Goal: Task Accomplishment & Management: Manage account settings

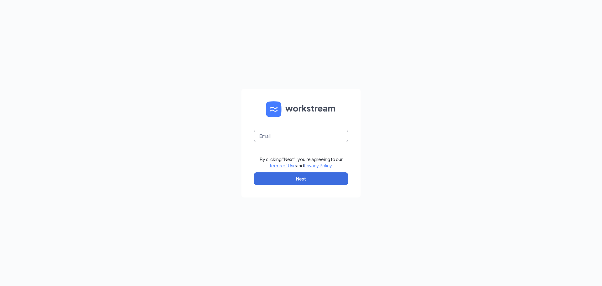
click at [300, 136] on input "text" at bounding box center [301, 135] width 94 height 13
type input "[PERSON_NAME][EMAIL_ADDRESS][DOMAIN_NAME]"
click at [307, 178] on button "Next" at bounding box center [301, 178] width 94 height 13
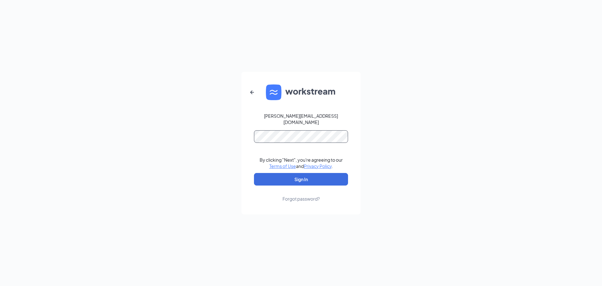
click at [254, 173] on button "Sign In" at bounding box center [301, 179] width 94 height 13
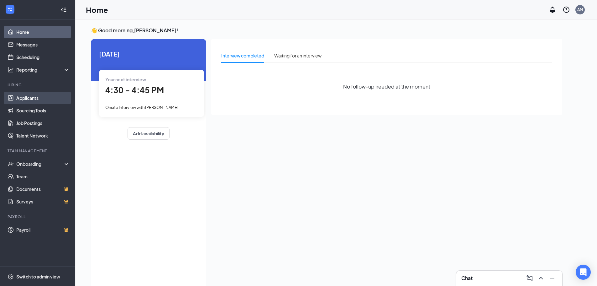
click at [33, 103] on link "Applicants" at bounding box center [43, 98] width 54 height 13
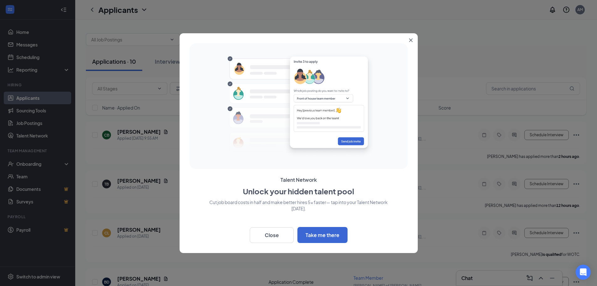
click at [410, 39] on icon "Close" at bounding box center [411, 40] width 4 height 4
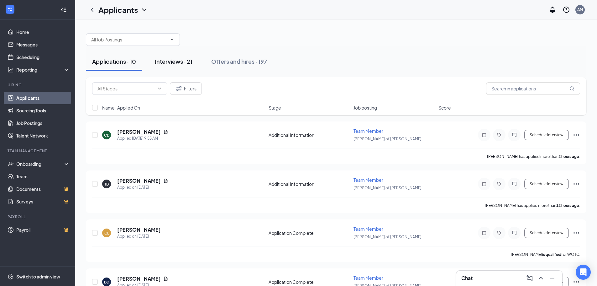
click at [177, 61] on div "Interviews · 21" at bounding box center [174, 61] width 38 height 8
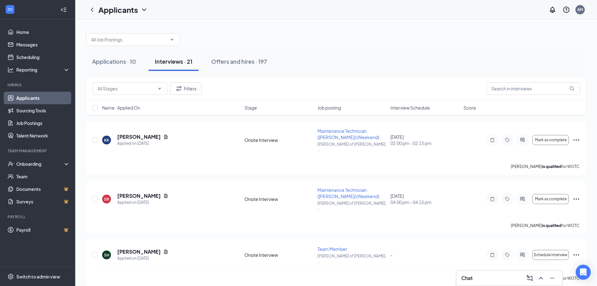
click at [406, 110] on span "Interview Schedule" at bounding box center [410, 107] width 39 height 6
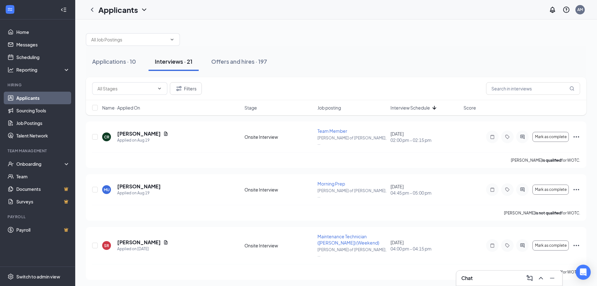
click at [418, 99] on div "Filters" at bounding box center [336, 88] width 501 height 23
click at [418, 107] on span "Interview Schedule" at bounding box center [410, 107] width 39 height 6
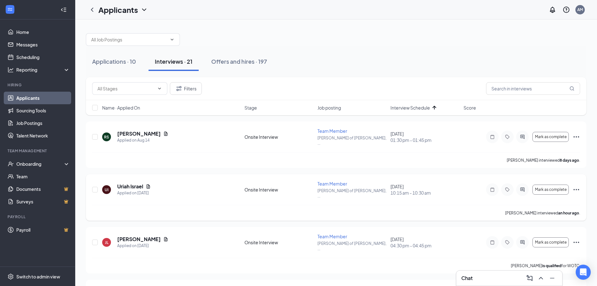
click at [575, 186] on icon "Ellipses" at bounding box center [577, 190] width 8 height 8
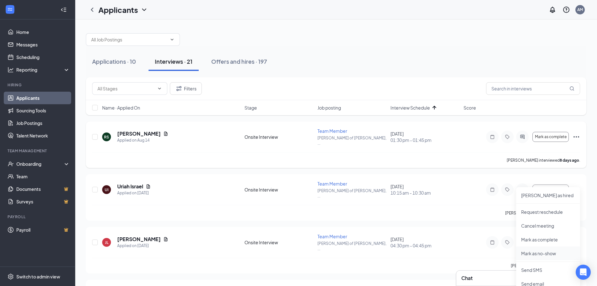
click at [535, 251] on p "Mark as no-show" at bounding box center [548, 253] width 54 height 6
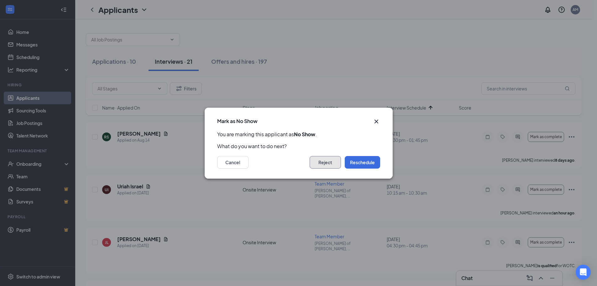
click at [322, 161] on button "Reject" at bounding box center [325, 162] width 31 height 13
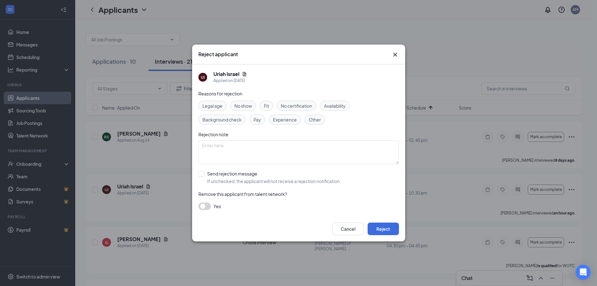
click at [240, 105] on span "No show" at bounding box center [243, 105] width 18 height 7
click at [203, 174] on input "Send rejection message If unchecked, the applicant will not receive a rejection…" at bounding box center [269, 177] width 143 height 14
checkbox input "true"
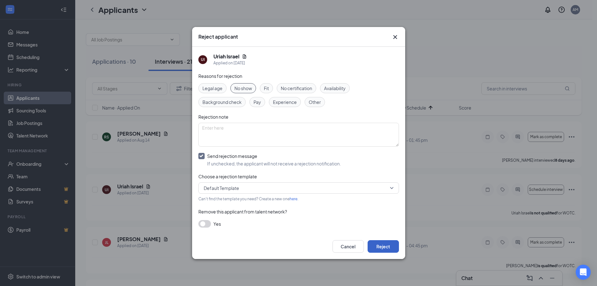
click at [394, 244] on button "Reject" at bounding box center [383, 246] width 31 height 13
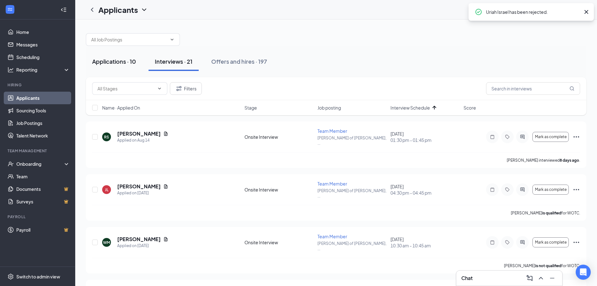
click at [102, 59] on div "Applications · 10" at bounding box center [114, 61] width 44 height 8
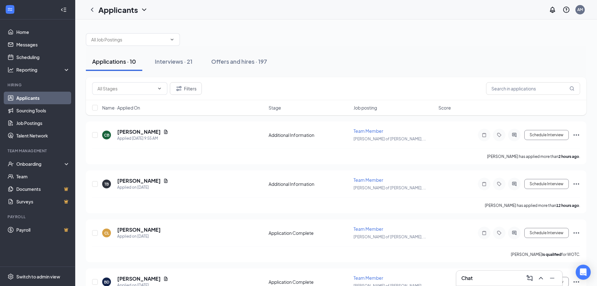
click at [488, 277] on div "Chat" at bounding box center [509, 278] width 96 height 10
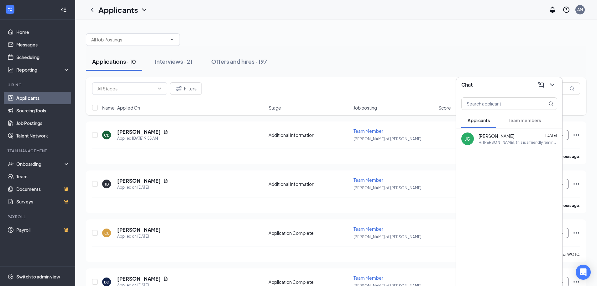
click at [511, 119] on span "Team members" at bounding box center [525, 120] width 32 height 6
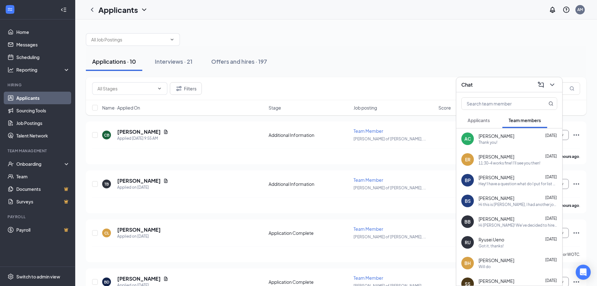
click at [487, 125] on button "Applicants" at bounding box center [478, 120] width 35 height 16
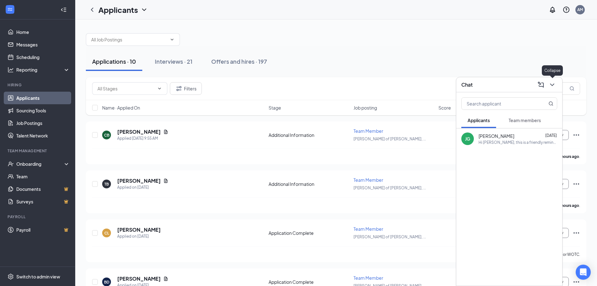
click at [555, 83] on icon "ChevronDown" at bounding box center [553, 85] width 8 height 8
